Goal: Register for event/course

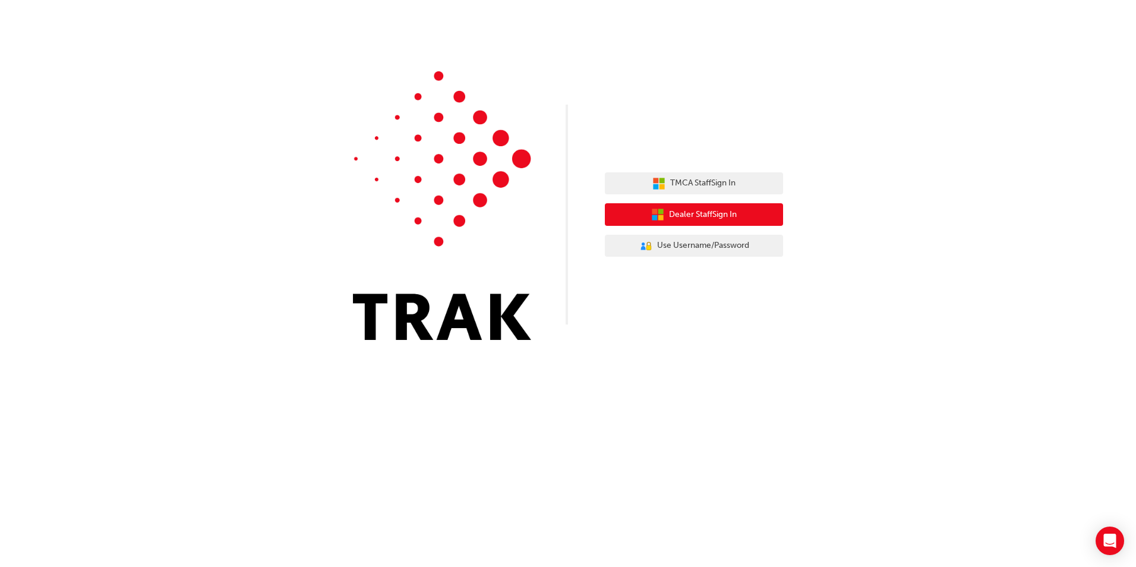
click at [726, 213] on span "Dealer Staff Sign In" at bounding box center [703, 215] width 68 height 14
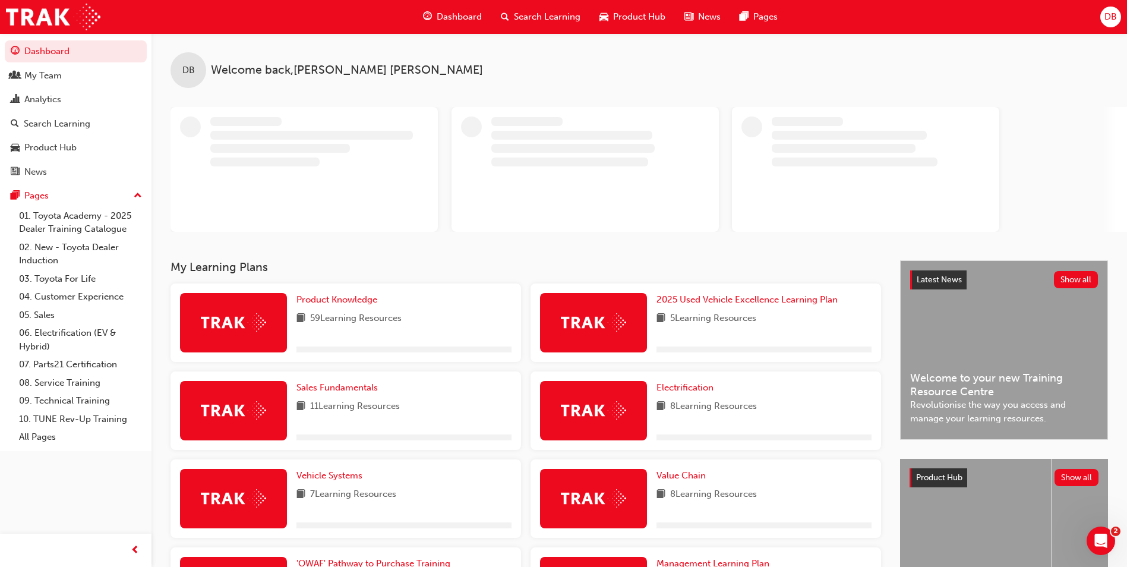
click at [18, 78] on span "people-icon" at bounding box center [15, 76] width 9 height 11
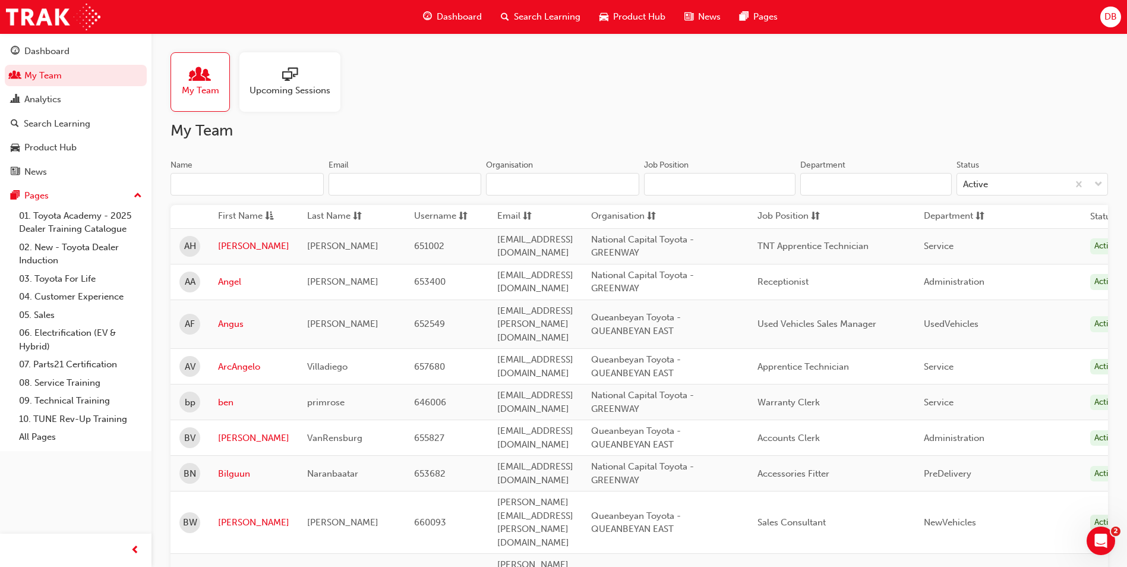
click at [261, 185] on input "Name" at bounding box center [246, 184] width 153 height 23
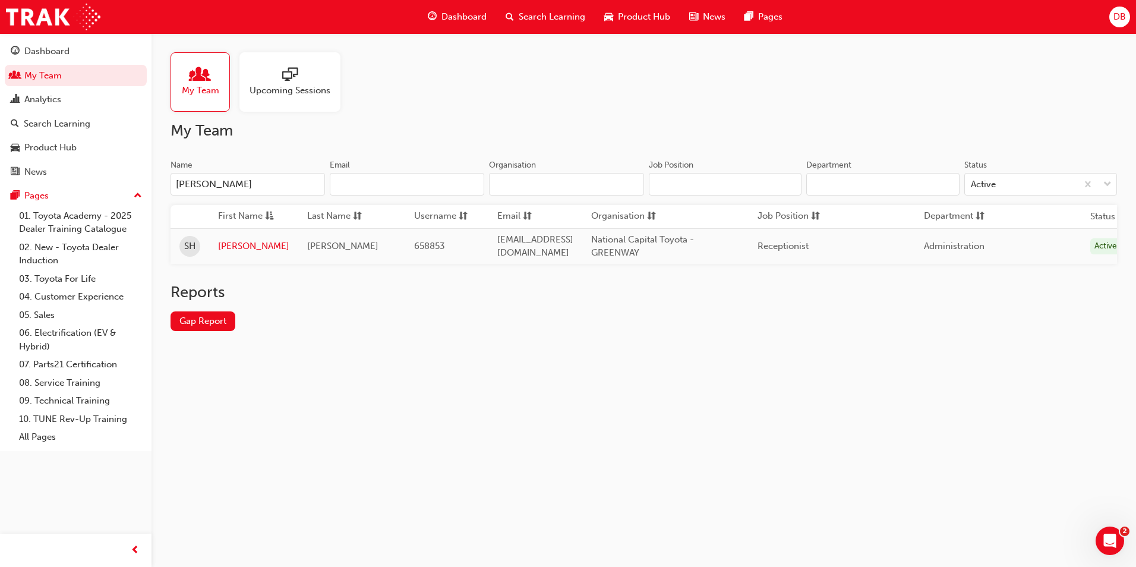
type input "[PERSON_NAME]"
click at [233, 246] on link "[PERSON_NAME]" at bounding box center [253, 246] width 71 height 14
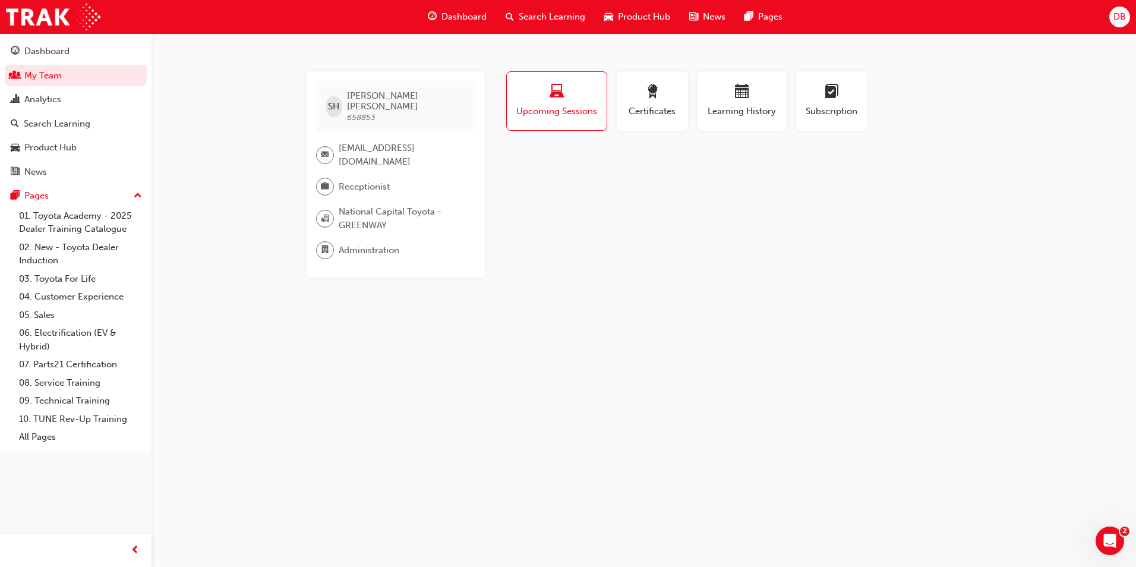
click at [47, 128] on div "Search Learning" at bounding box center [57, 124] width 67 height 14
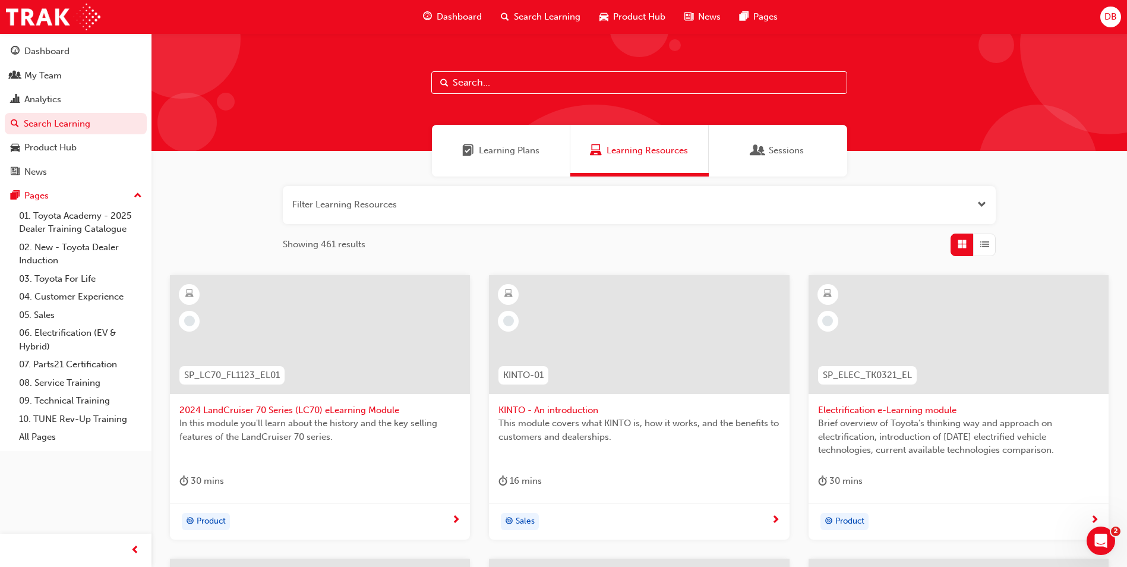
click at [519, 84] on input "text" at bounding box center [639, 82] width 416 height 23
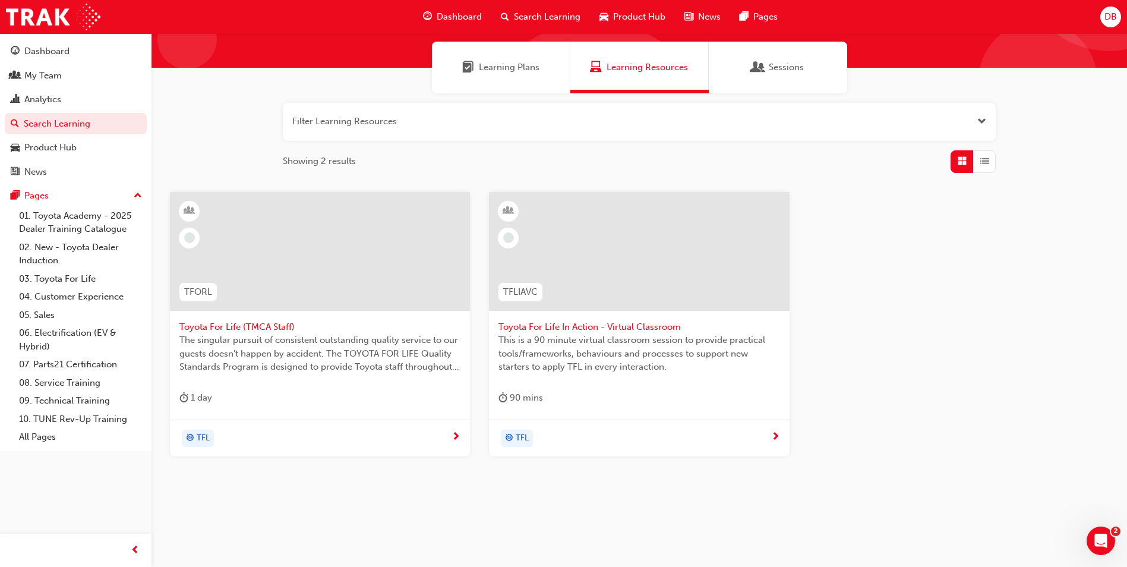
scroll to position [88, 0]
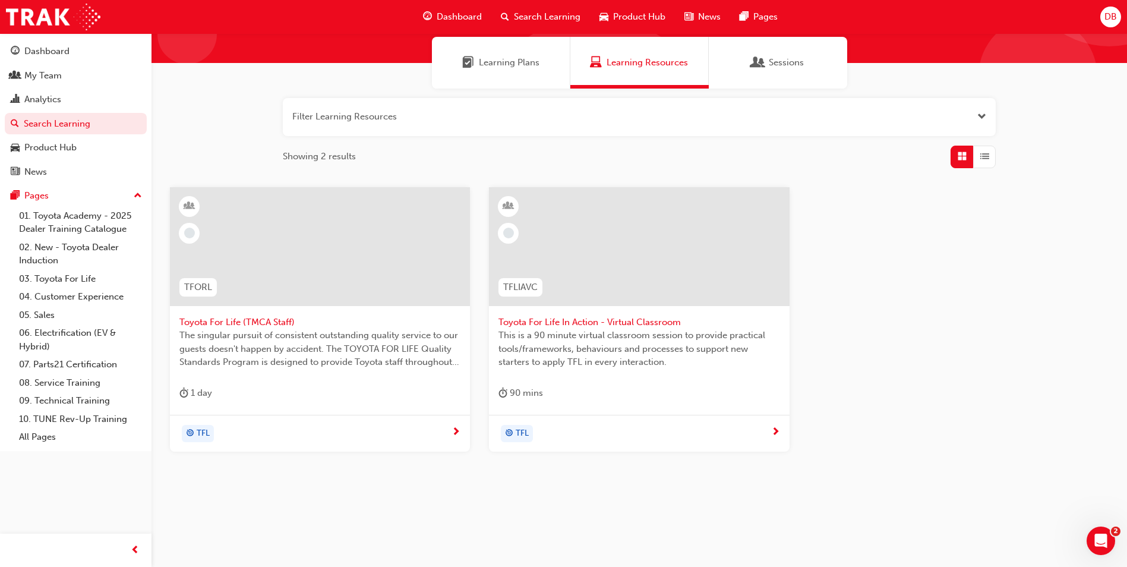
type input "toyota for life"
click at [223, 320] on span "Toyota For Life (TMCA Staff)" at bounding box center [319, 322] width 281 height 14
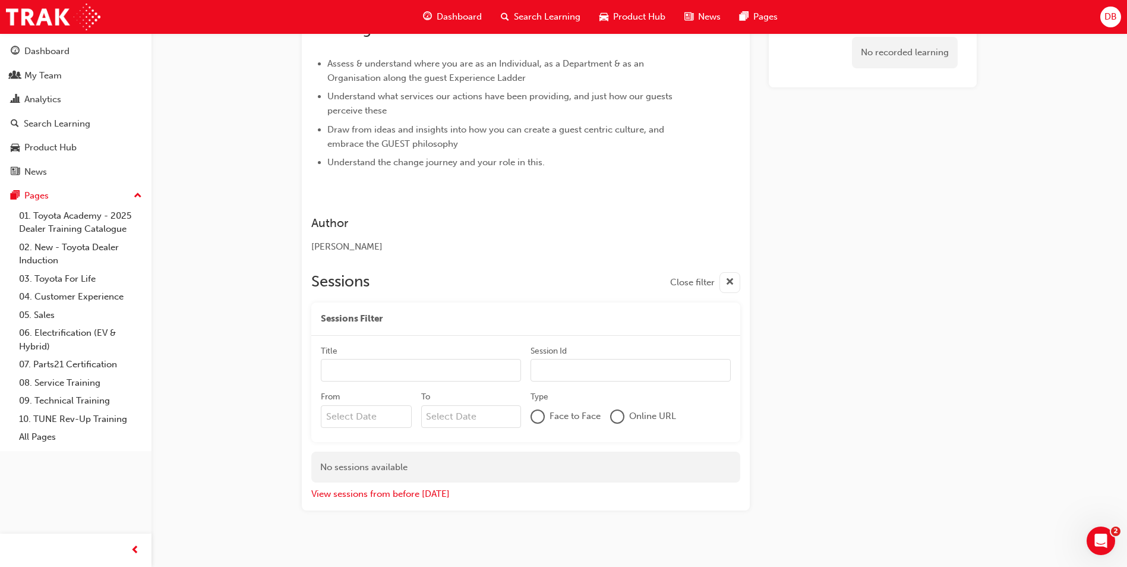
scroll to position [315, 0]
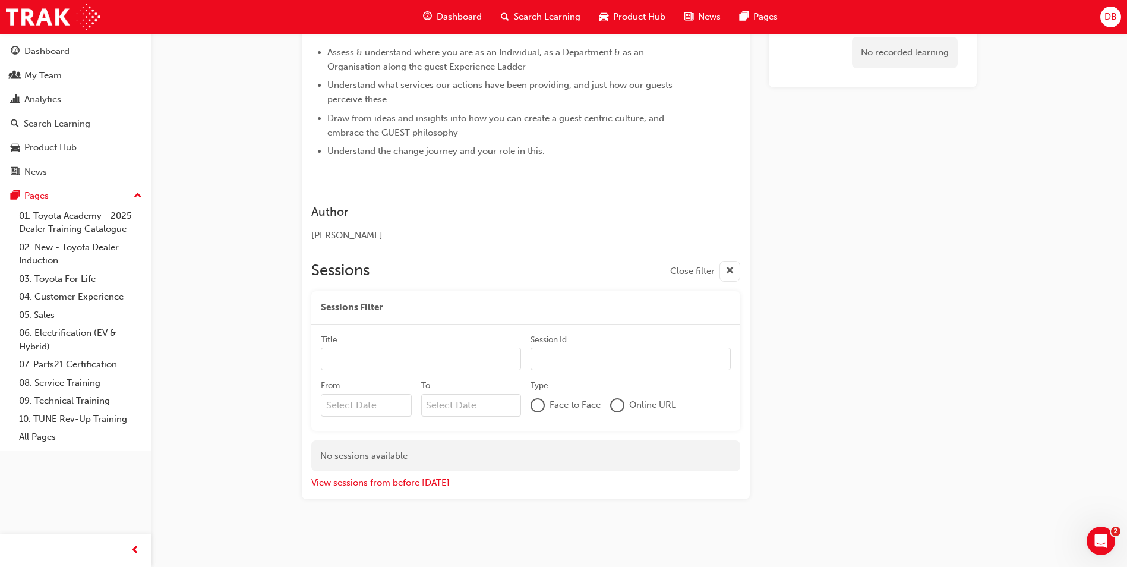
click at [349, 363] on input "Title" at bounding box center [421, 359] width 200 height 23
click at [350, 361] on input "Title" at bounding box center [421, 359] width 200 height 23
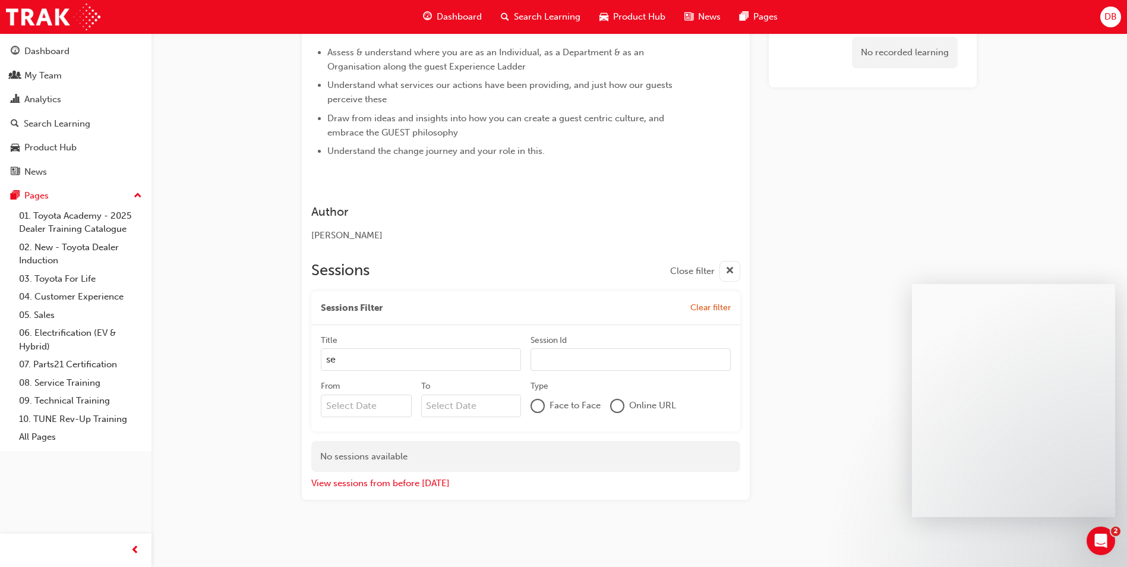
type input "s"
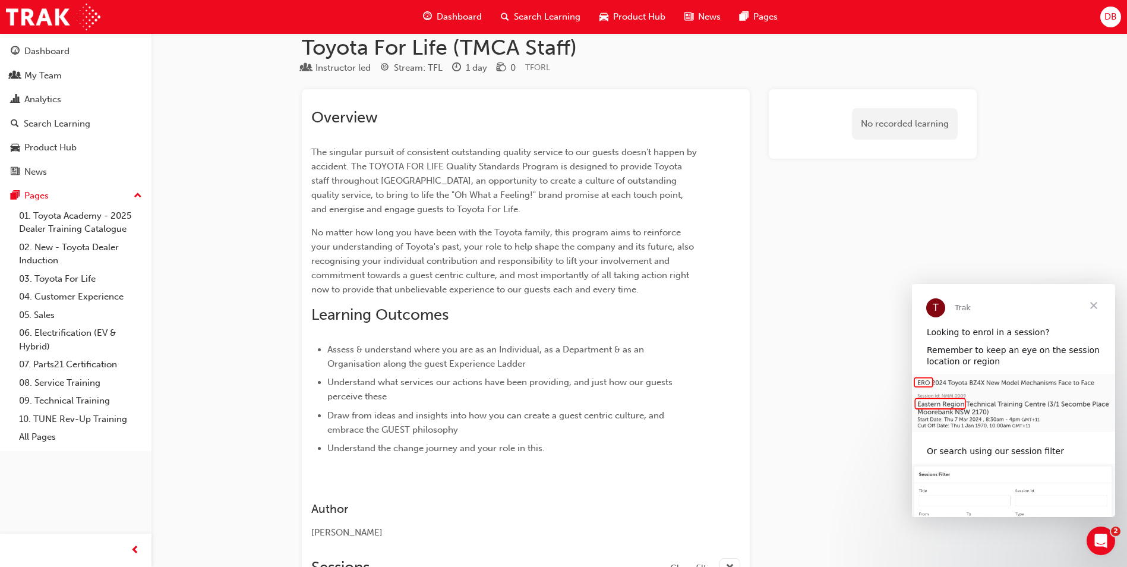
scroll to position [0, 0]
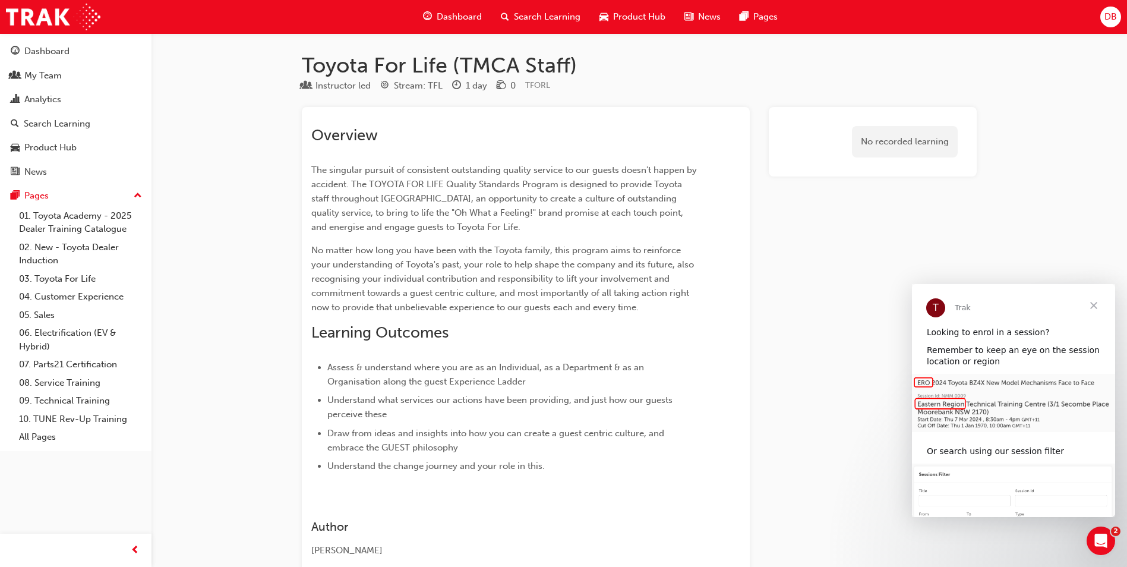
click at [50, 288] on link "04. Customer Experience" at bounding box center [80, 297] width 132 height 18
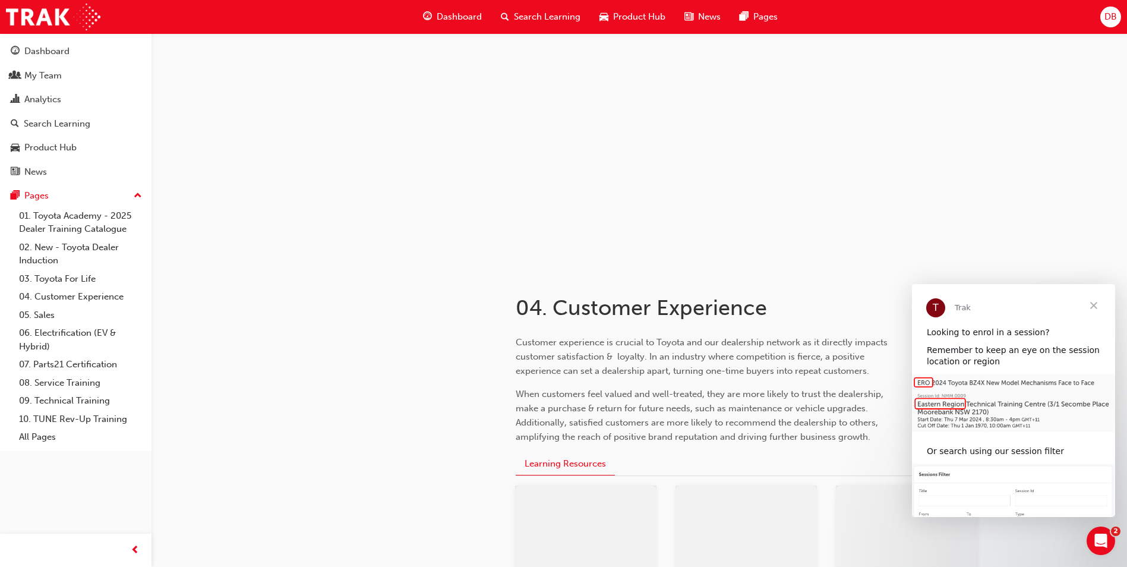
click at [53, 281] on link "03. Toyota For Life" at bounding box center [80, 279] width 132 height 18
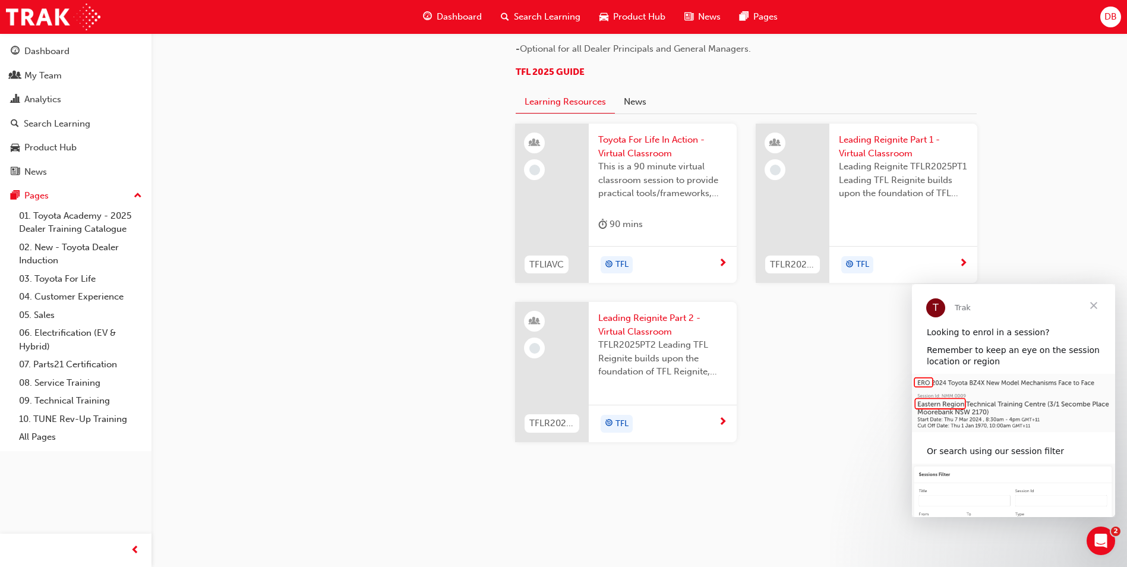
scroll to position [1237, 0]
click at [626, 138] on span "Toyota For Life In Action - Virtual Classroom" at bounding box center [662, 146] width 129 height 27
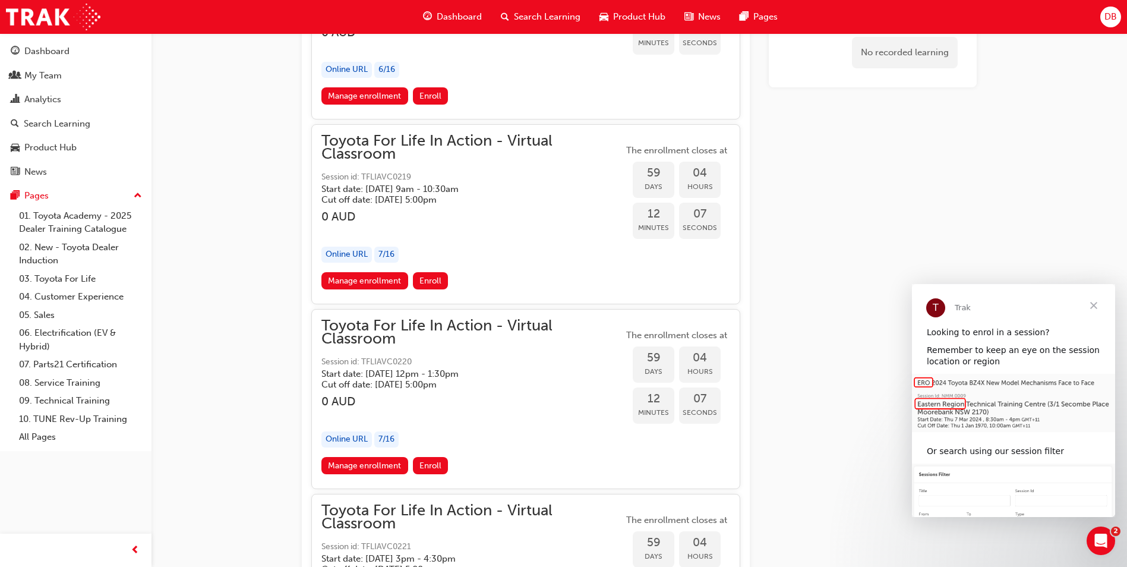
scroll to position [13535, 0]
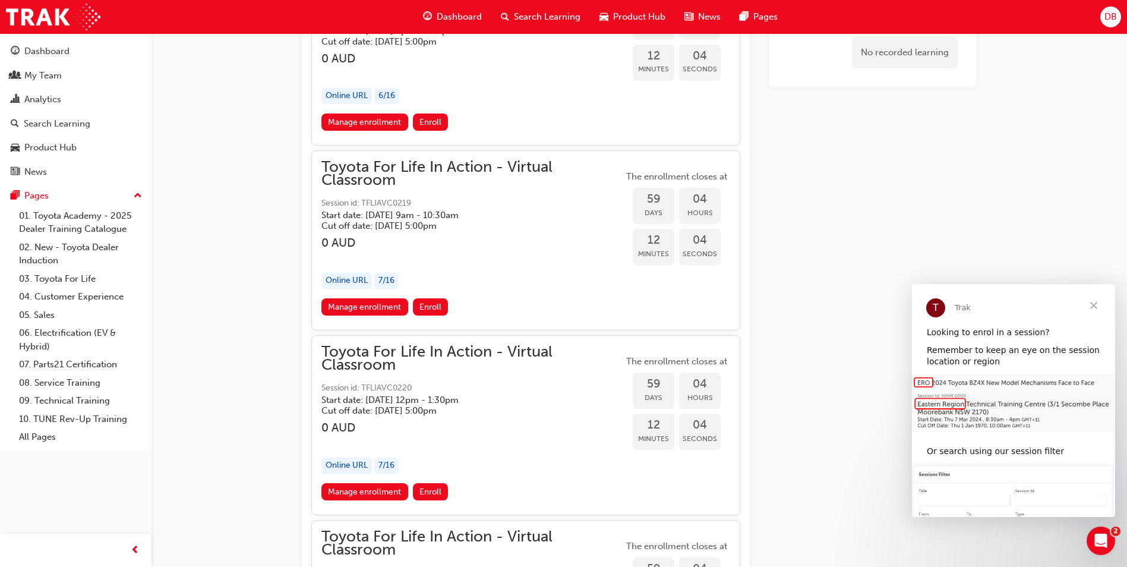
click at [427, 311] on span "Enroll" at bounding box center [430, 307] width 22 height 10
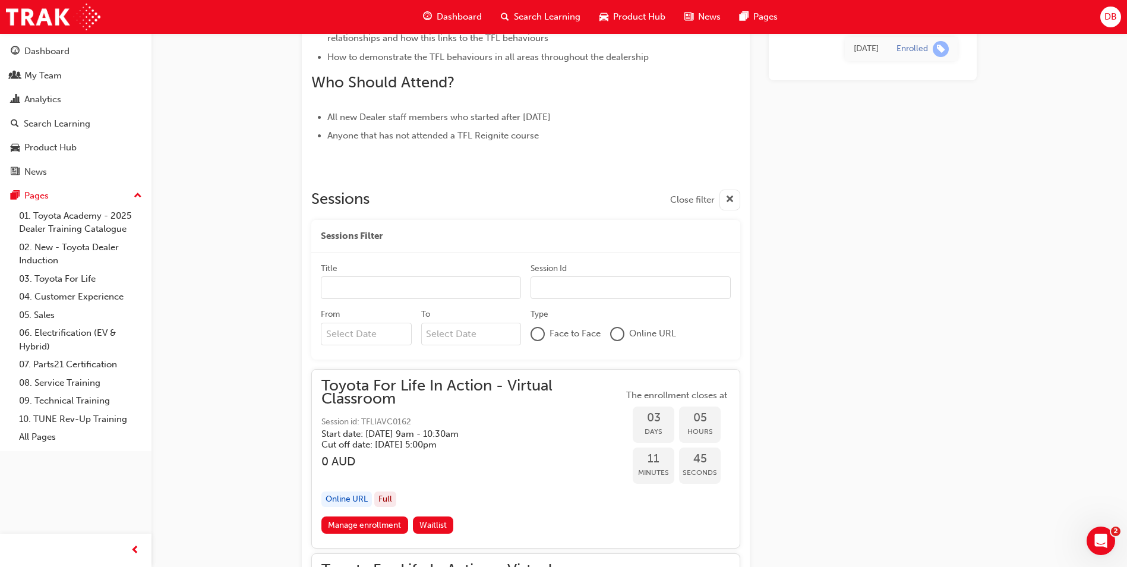
scroll to position [653, 0]
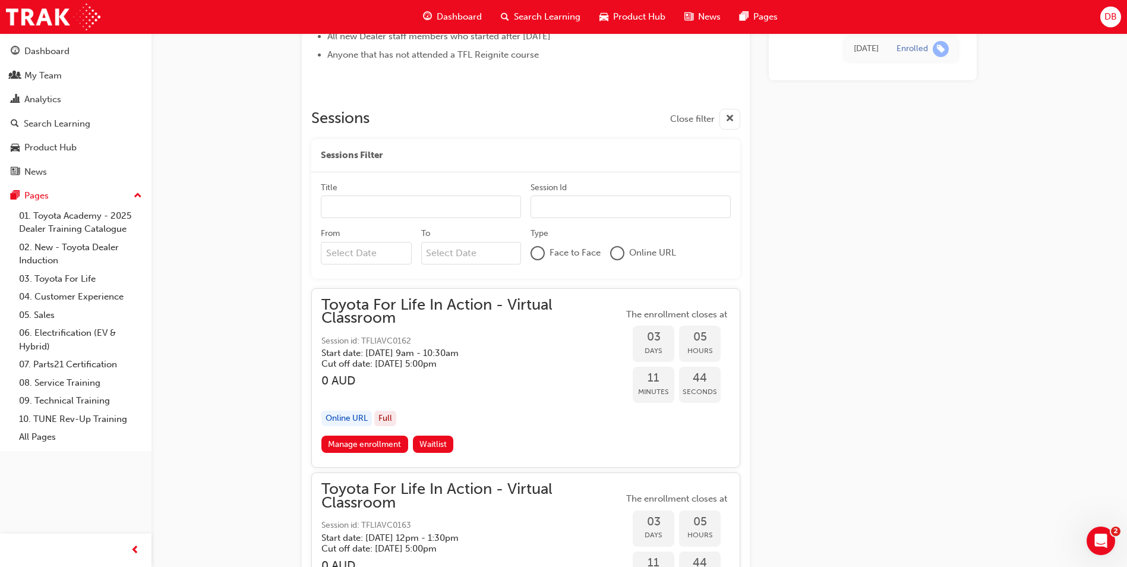
click at [377, 202] on input "Title" at bounding box center [421, 206] width 200 height 23
click at [377, 201] on input "Title" at bounding box center [421, 206] width 200 height 23
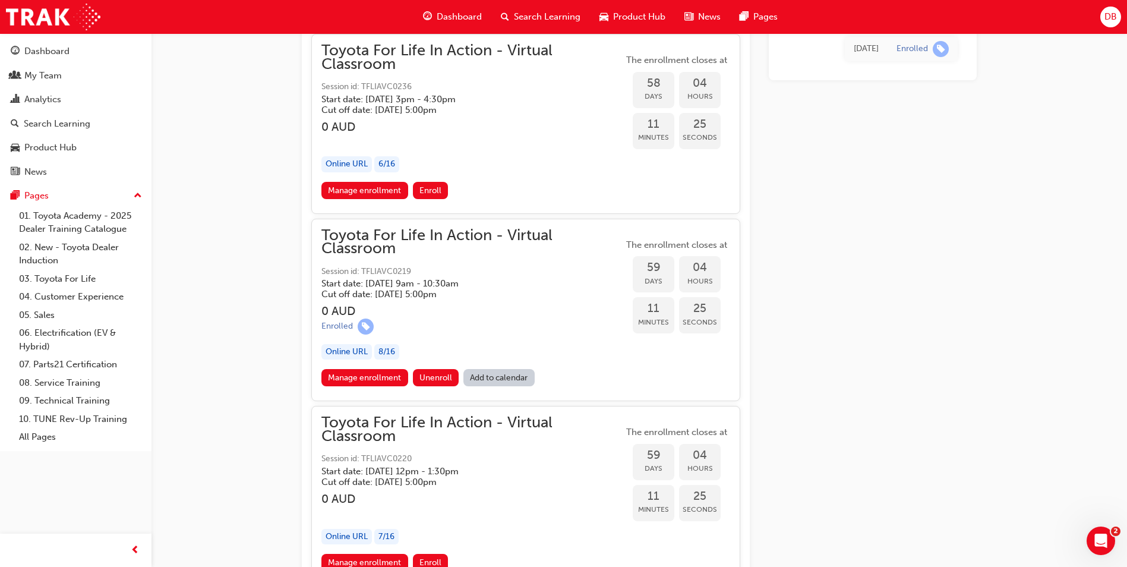
scroll to position [13469, 0]
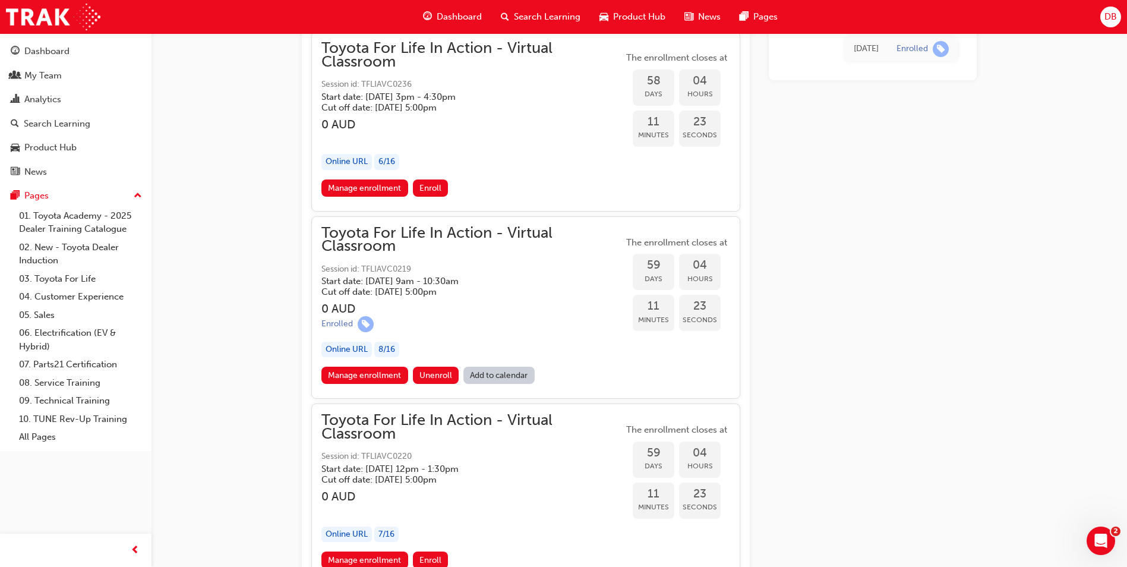
click at [362, 375] on link "Manage enrollment" at bounding box center [364, 375] width 87 height 17
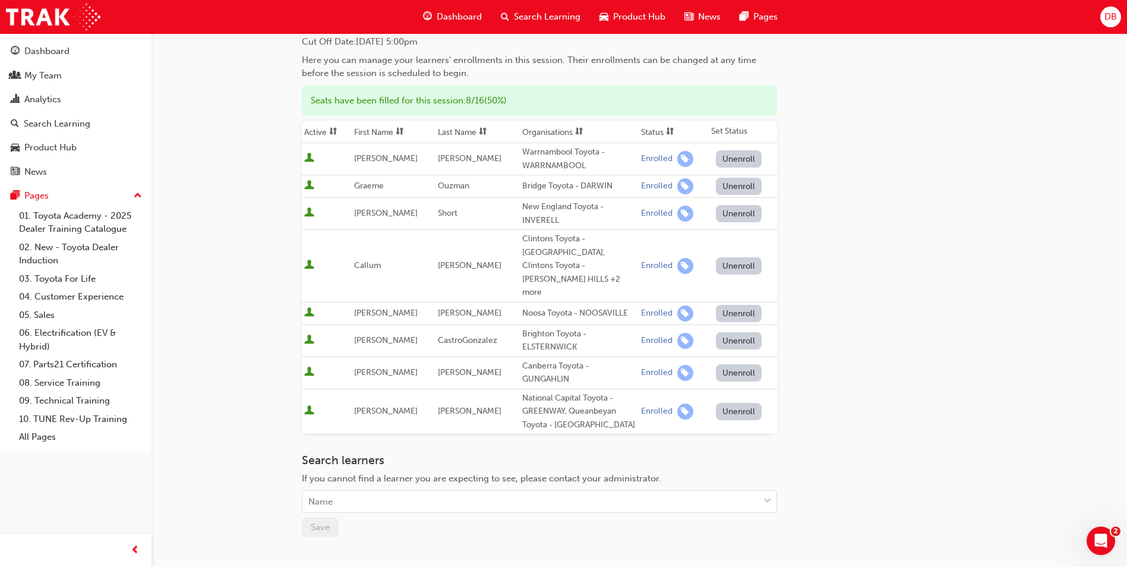
scroll to position [119, 0]
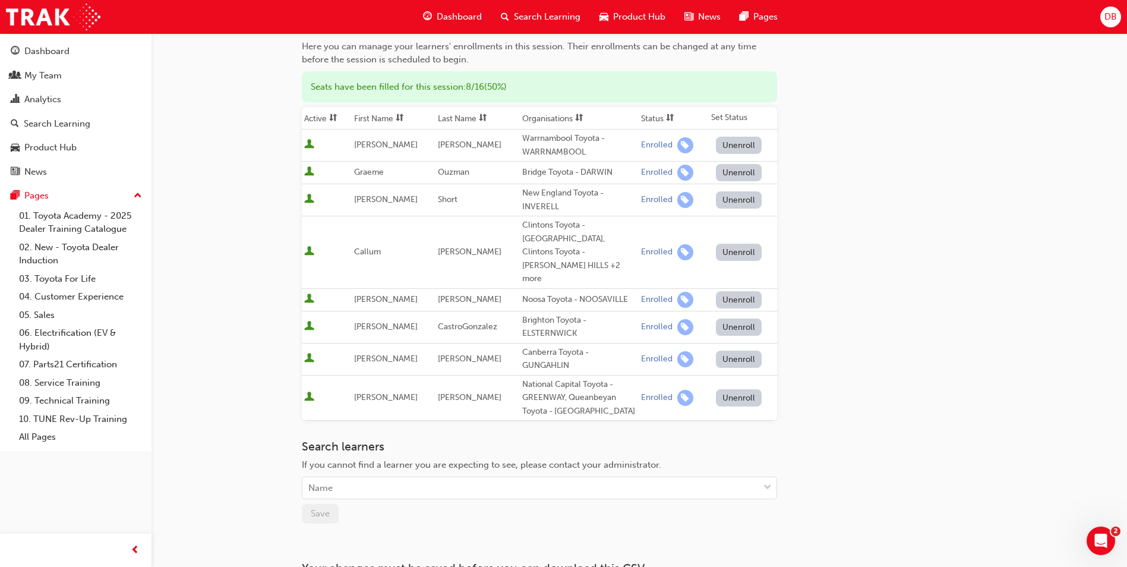
click at [727, 389] on button "Unenroll" at bounding box center [739, 397] width 46 height 17
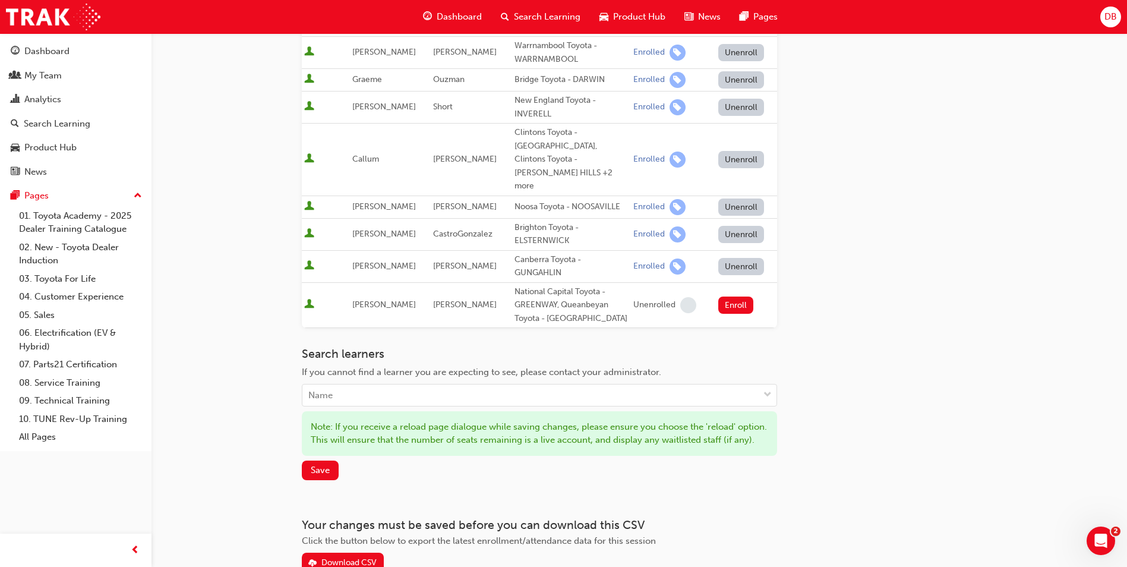
scroll to position [238, 0]
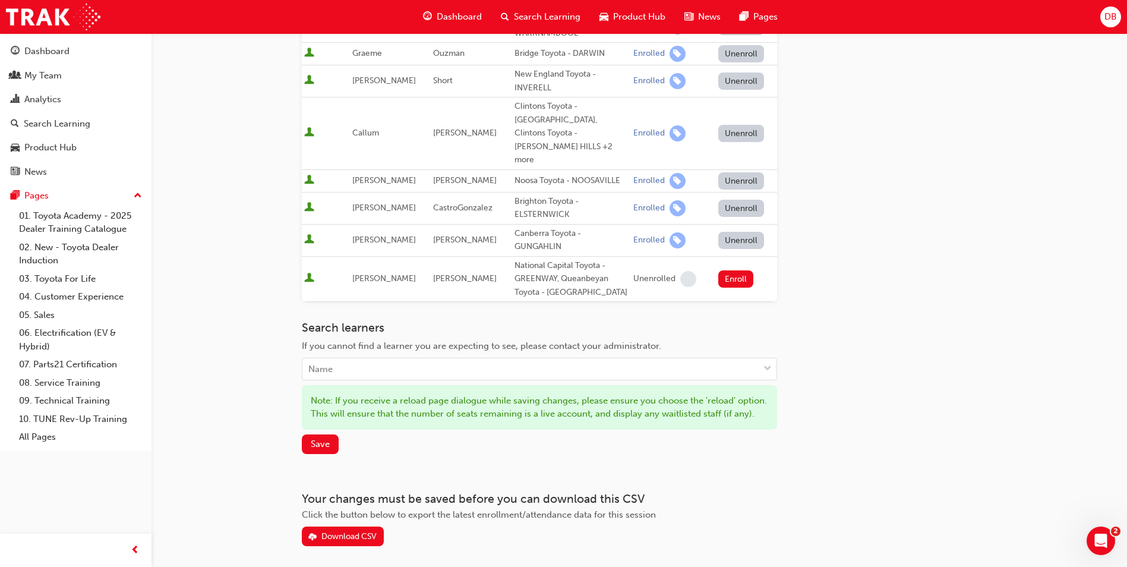
click at [352, 359] on div "Name" at bounding box center [530, 369] width 456 height 21
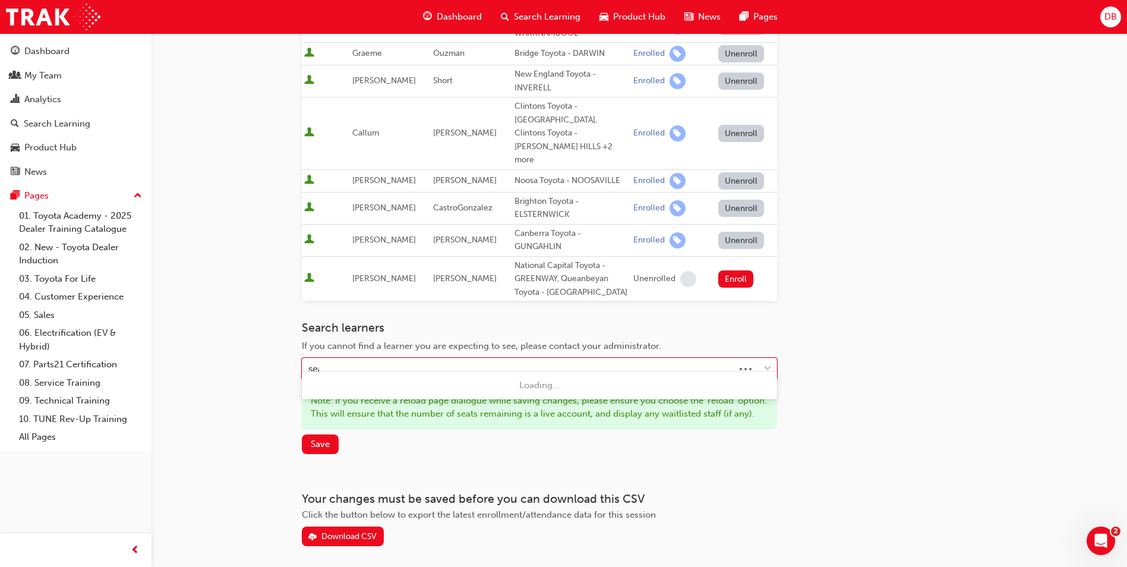
type input "[PERSON_NAME]"
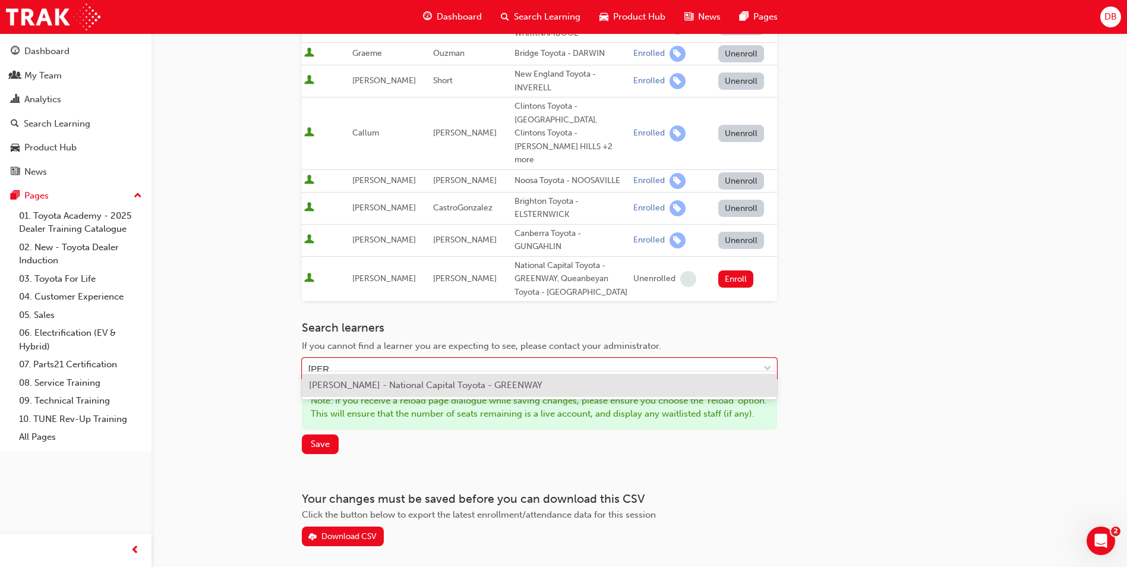
click at [331, 387] on span "Sean Hutterer - National Capital Toyota - GREENWAY" at bounding box center [425, 385] width 233 height 11
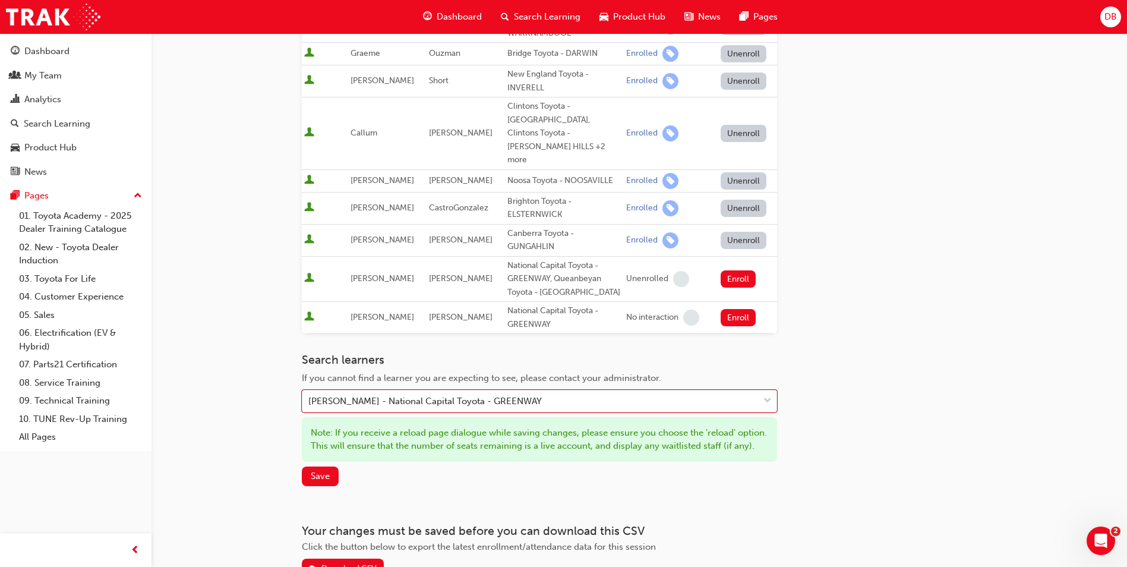
click at [738, 309] on button "Enroll" at bounding box center [739, 317] width 36 height 17
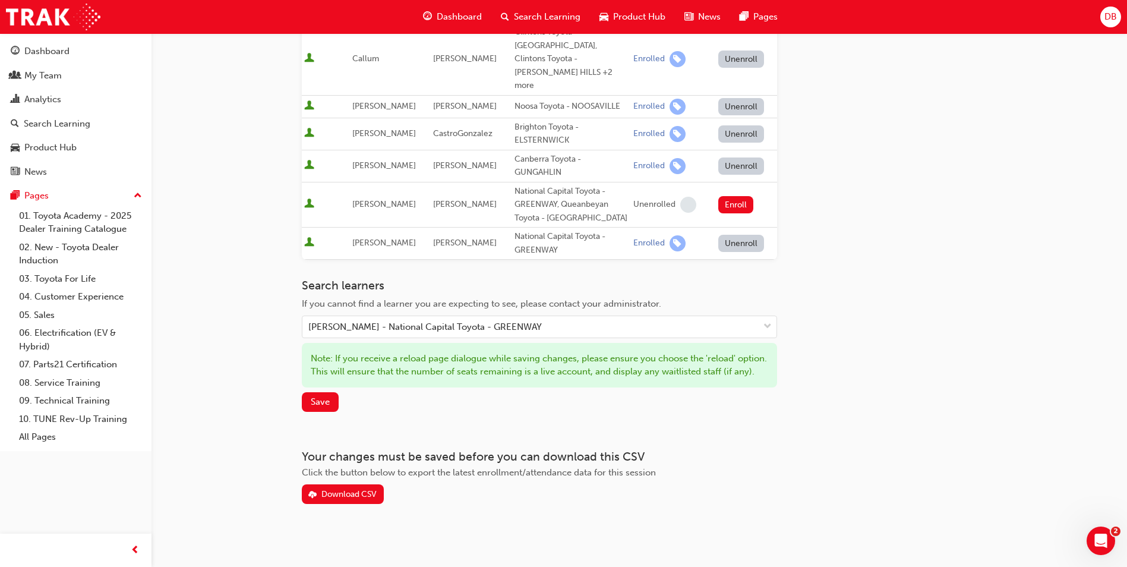
scroll to position [317, 0]
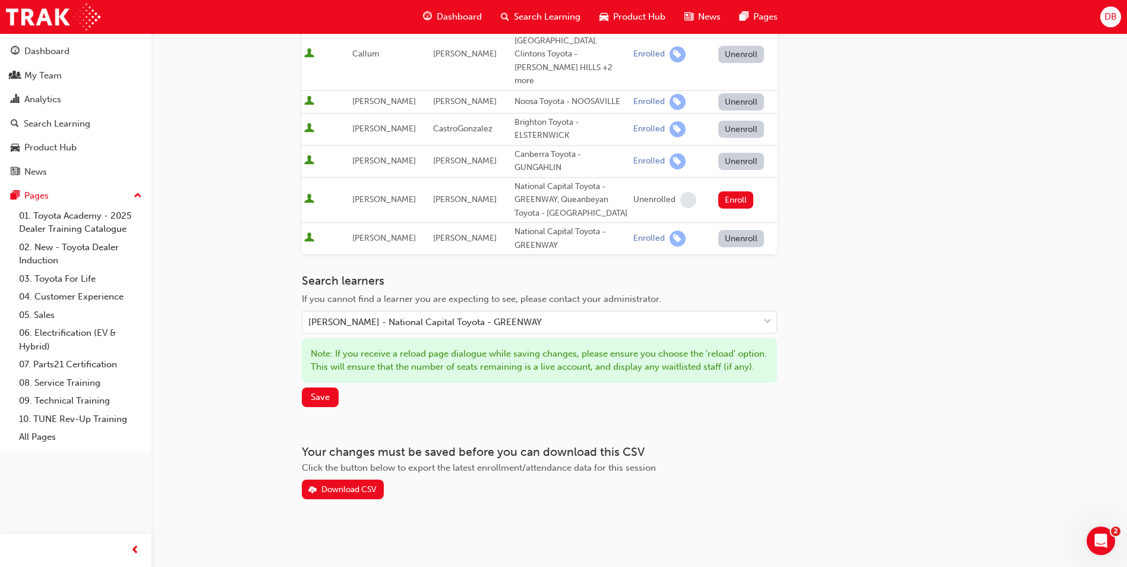
click at [318, 393] on span "Save" at bounding box center [320, 396] width 19 height 11
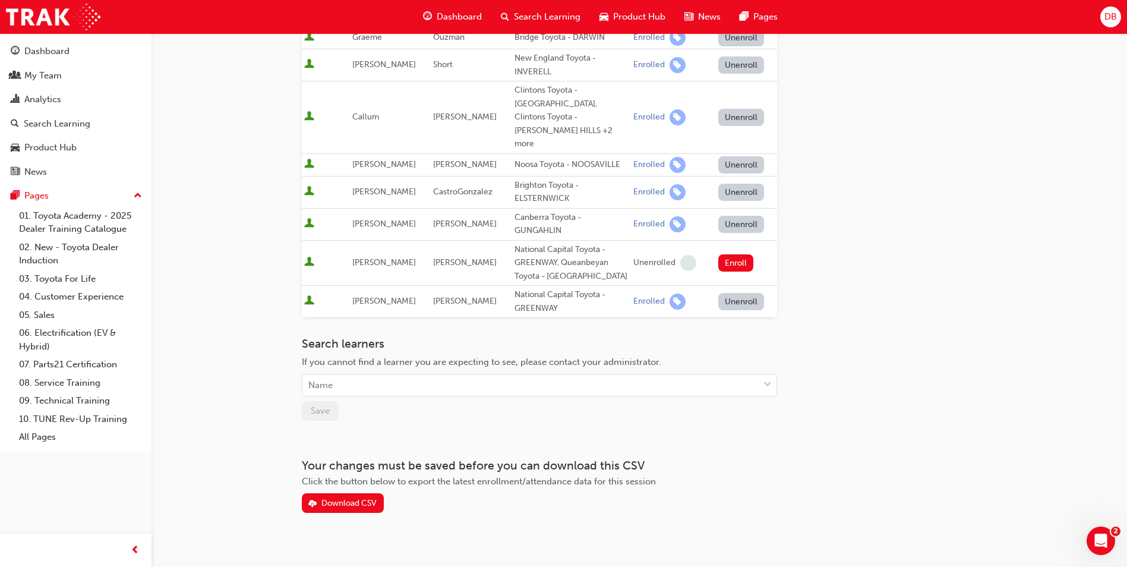
click at [57, 278] on link "03. Toyota For Life" at bounding box center [80, 279] width 132 height 18
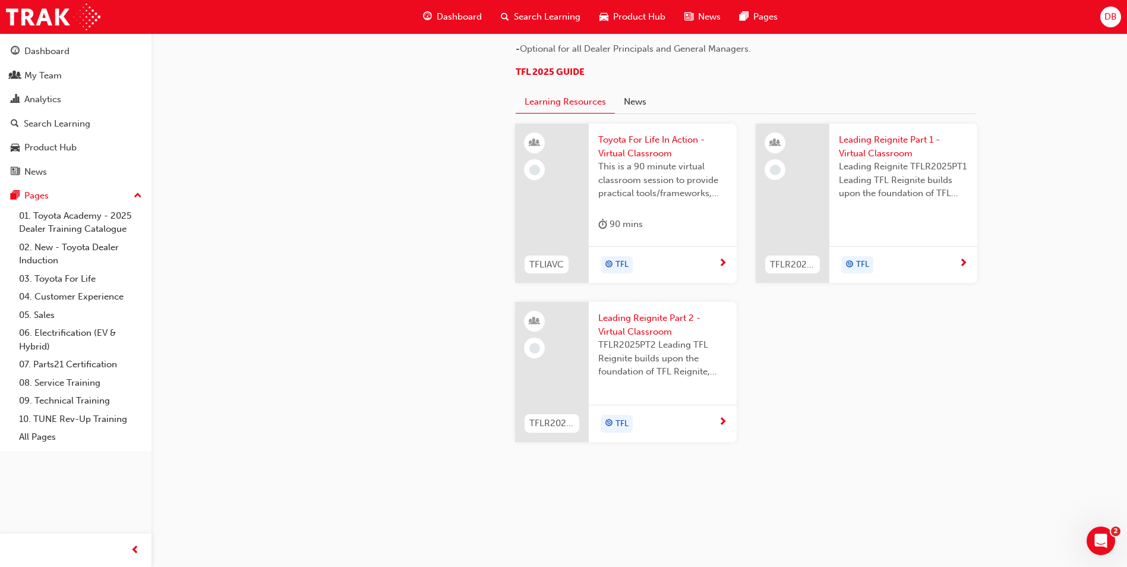
scroll to position [1237, 0]
click at [651, 148] on span "Toyota For Life In Action - Virtual Classroom" at bounding box center [662, 146] width 129 height 27
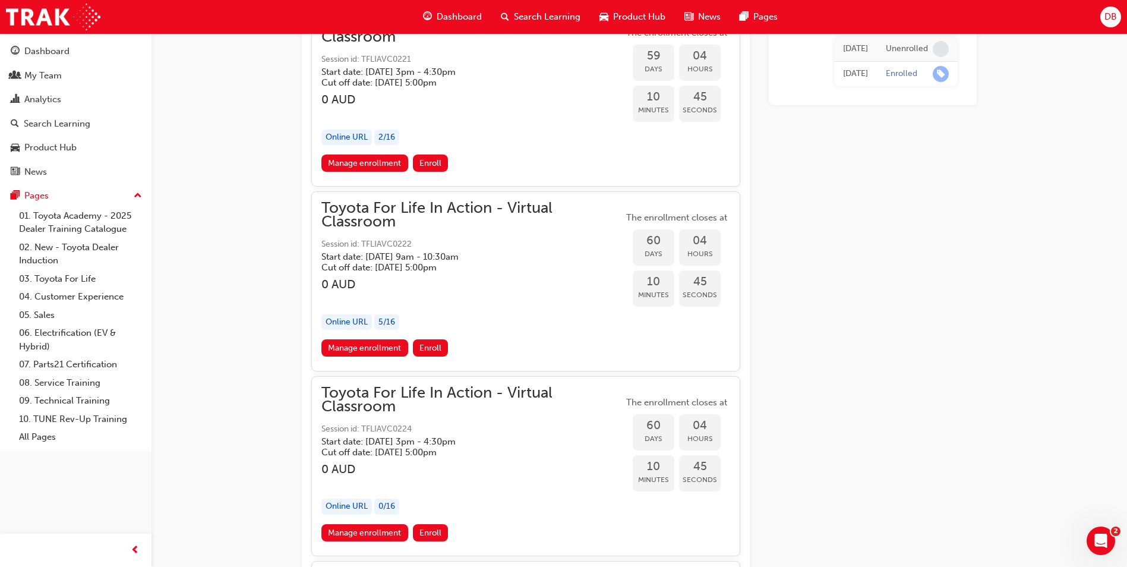
scroll to position [14110, 0]
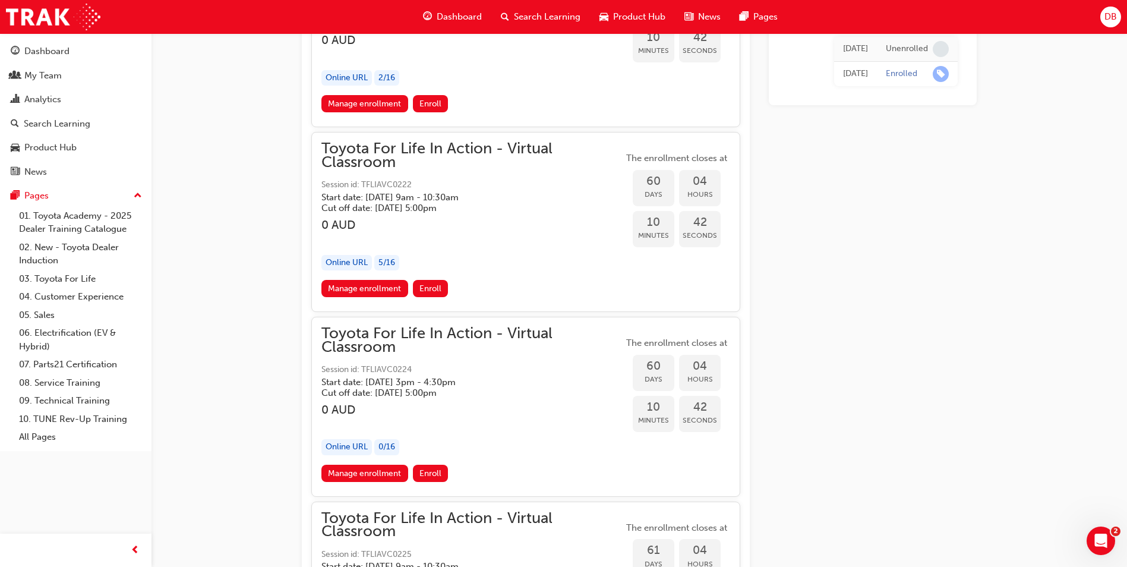
click at [380, 286] on link "Manage enrollment" at bounding box center [364, 288] width 87 height 17
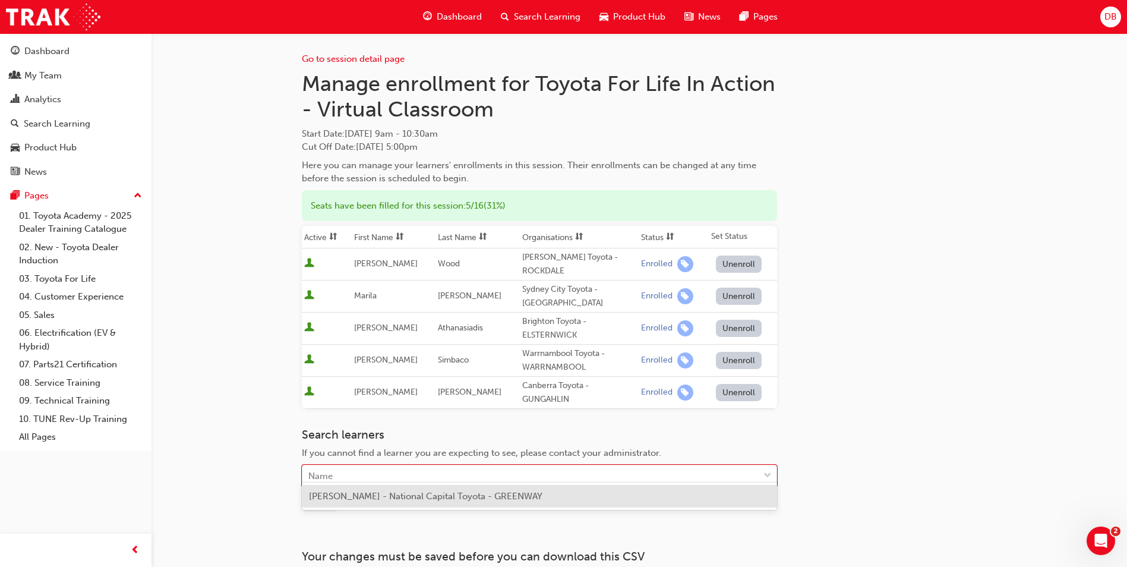
click at [386, 466] on div "Name" at bounding box center [530, 476] width 456 height 21
type input "car"
click at [383, 498] on span "Carole Briggs - National Capital Toyota - GREENWAY" at bounding box center [425, 496] width 233 height 11
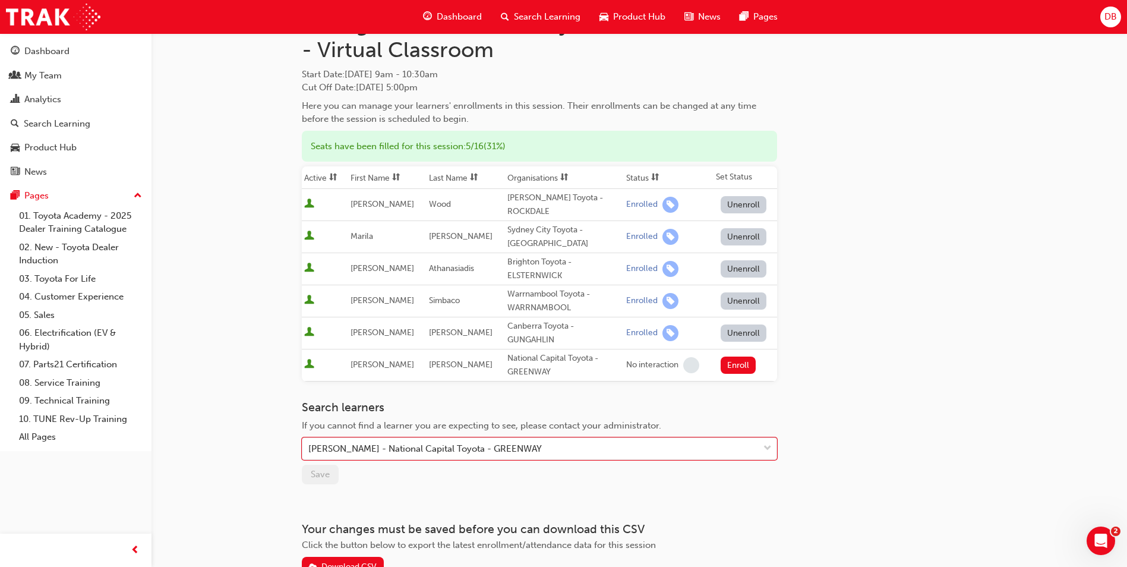
scroll to position [119, 0]
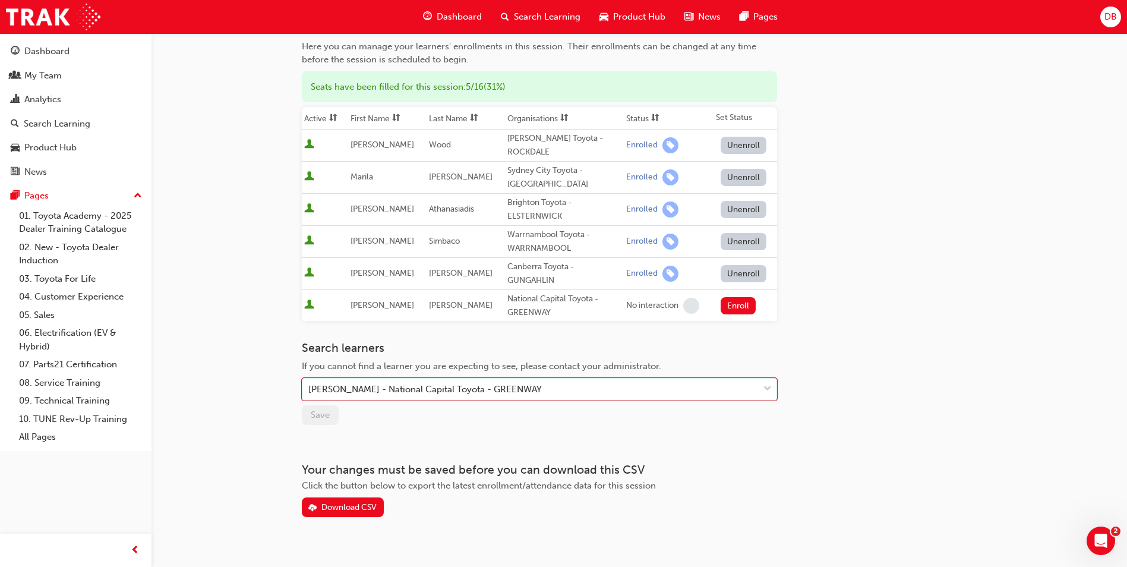
click at [744, 297] on button "Enroll" at bounding box center [739, 305] width 36 height 17
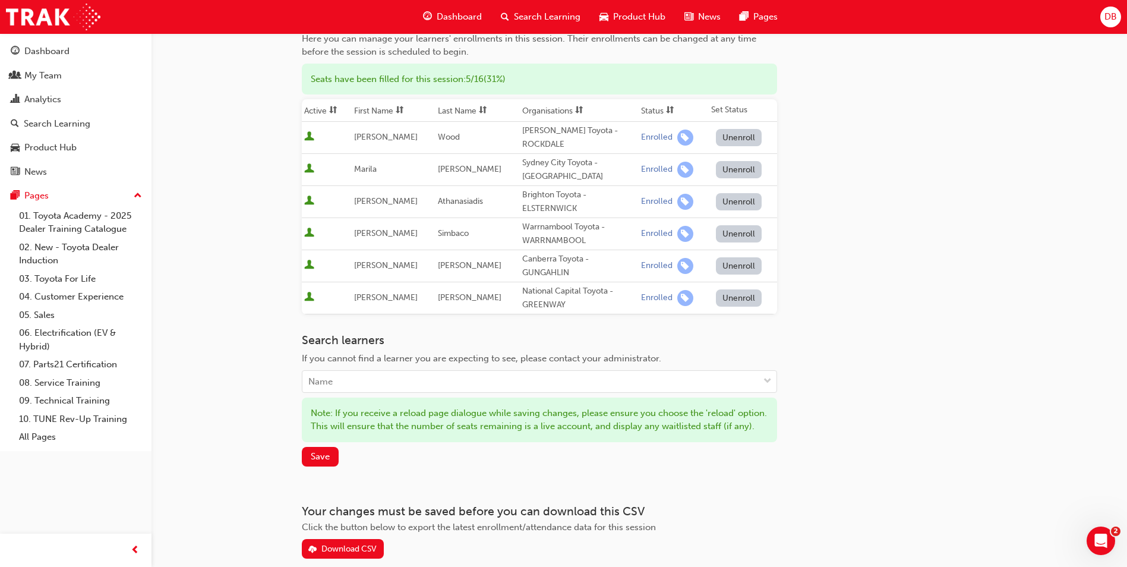
scroll to position [178, 0]
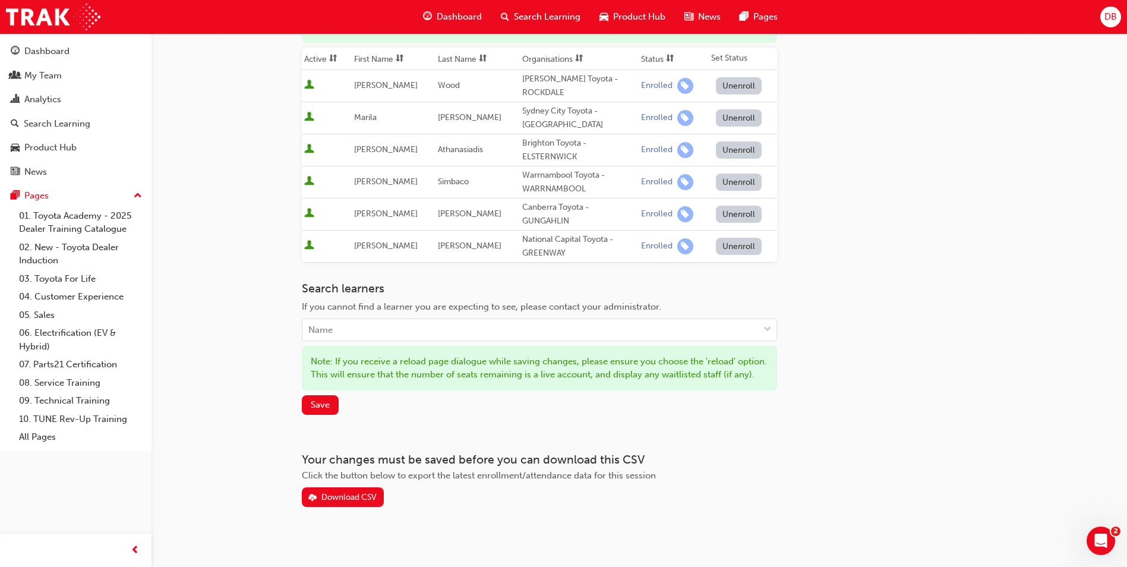
click at [313, 410] on span "Save" at bounding box center [320, 404] width 19 height 11
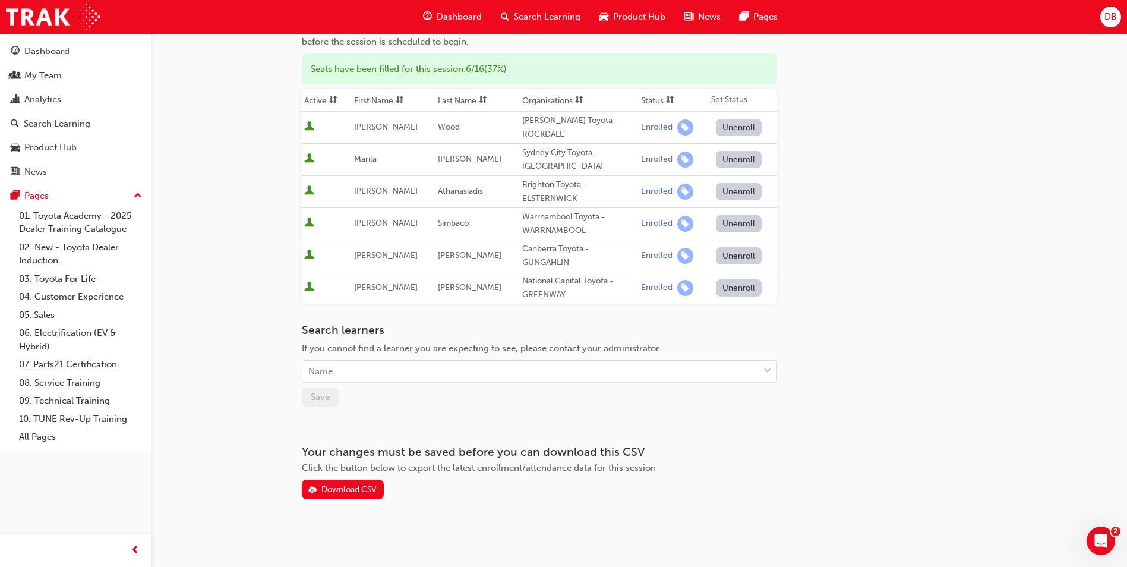
scroll to position [127, 0]
